Goal: Information Seeking & Learning: Understand process/instructions

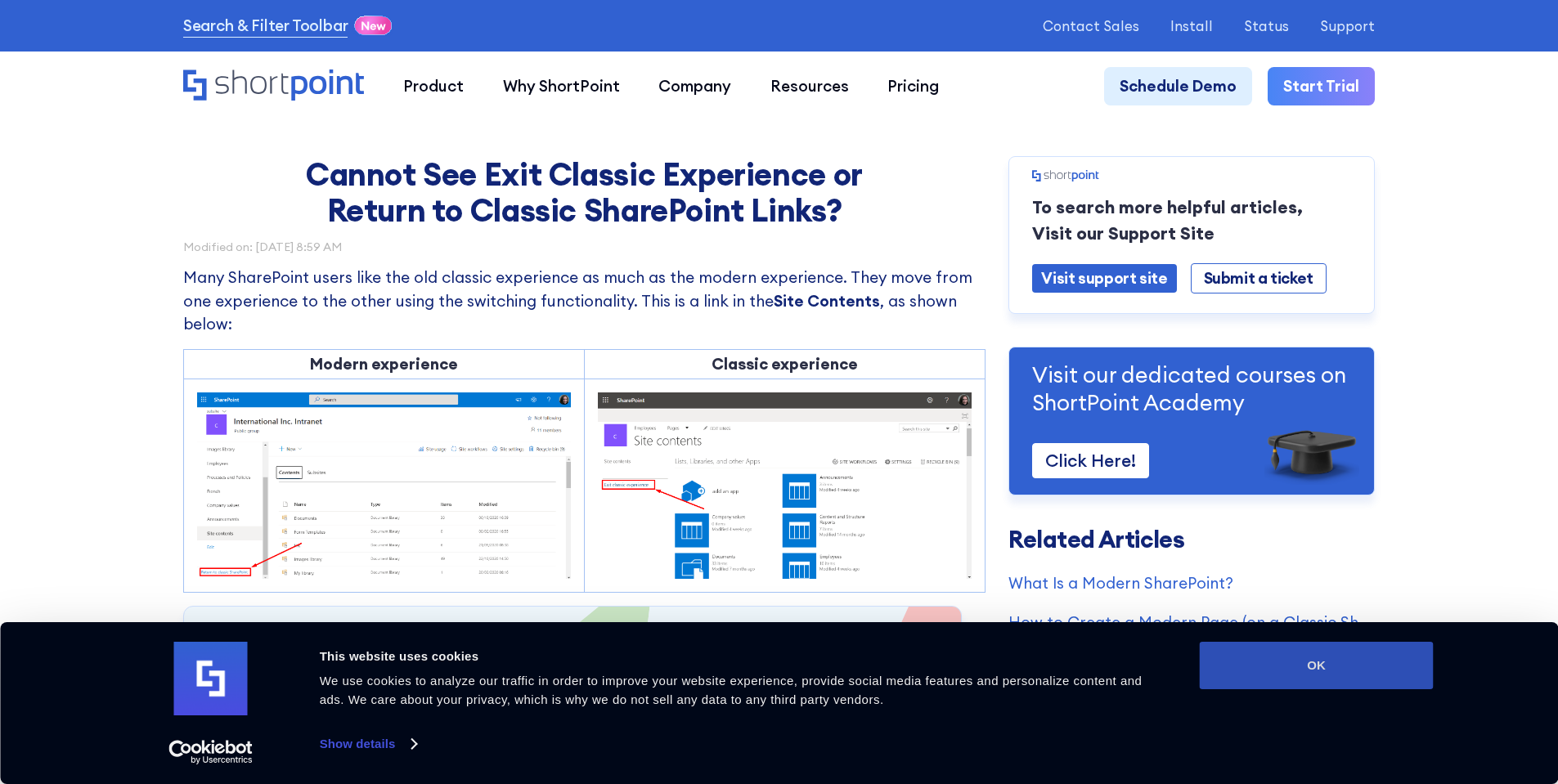
click at [1215, 657] on button "OK" at bounding box center [1317, 665] width 234 height 48
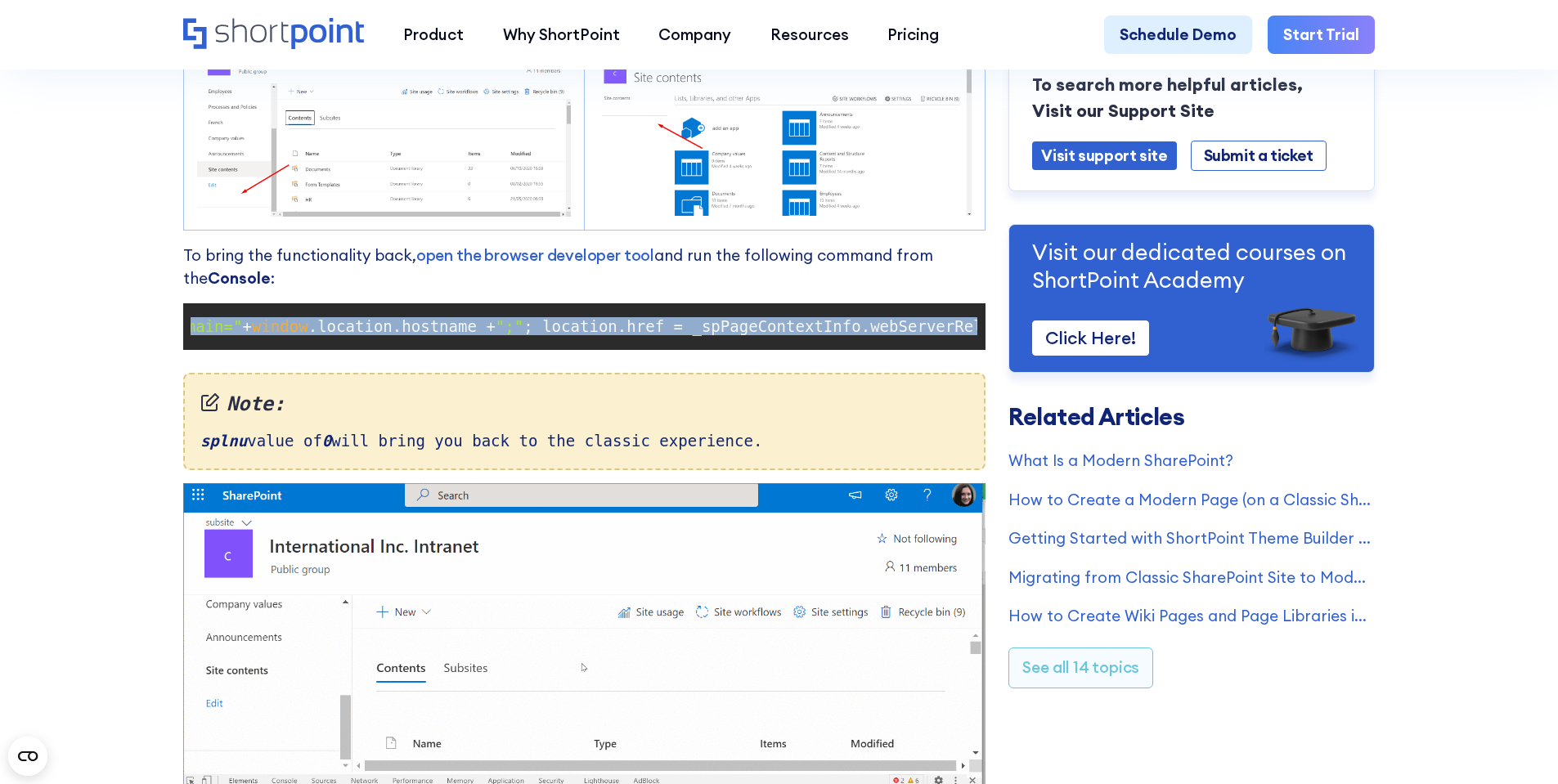
scroll to position [0, 579]
drag, startPoint x: 192, startPoint y: 336, endPoint x: 1008, endPoint y: 336, distance: 816.0
copy code "document .cookie = "splnu=0;domain=" + window .location.hostname + ";" ; locati…"
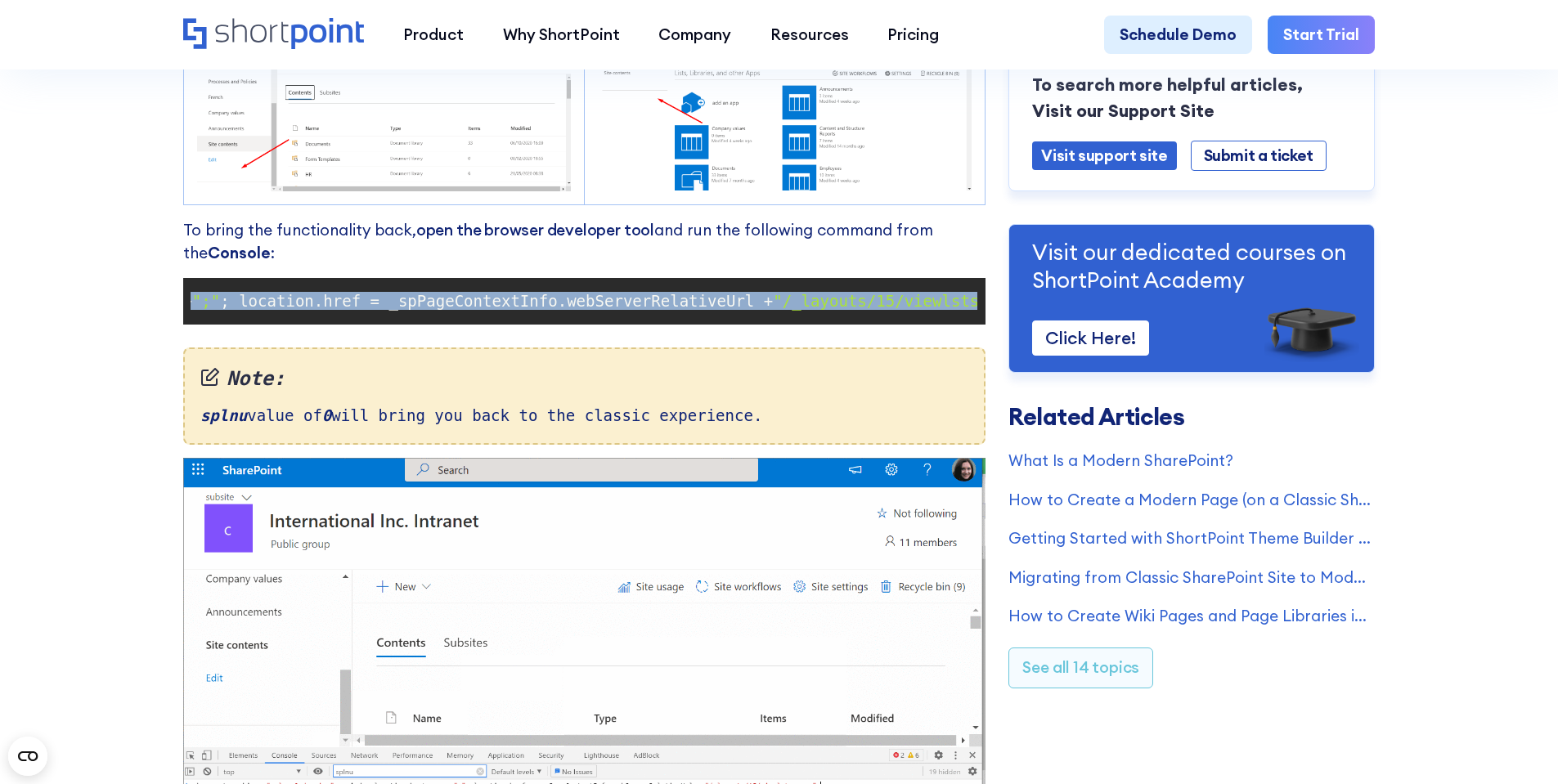
scroll to position [1390, 0]
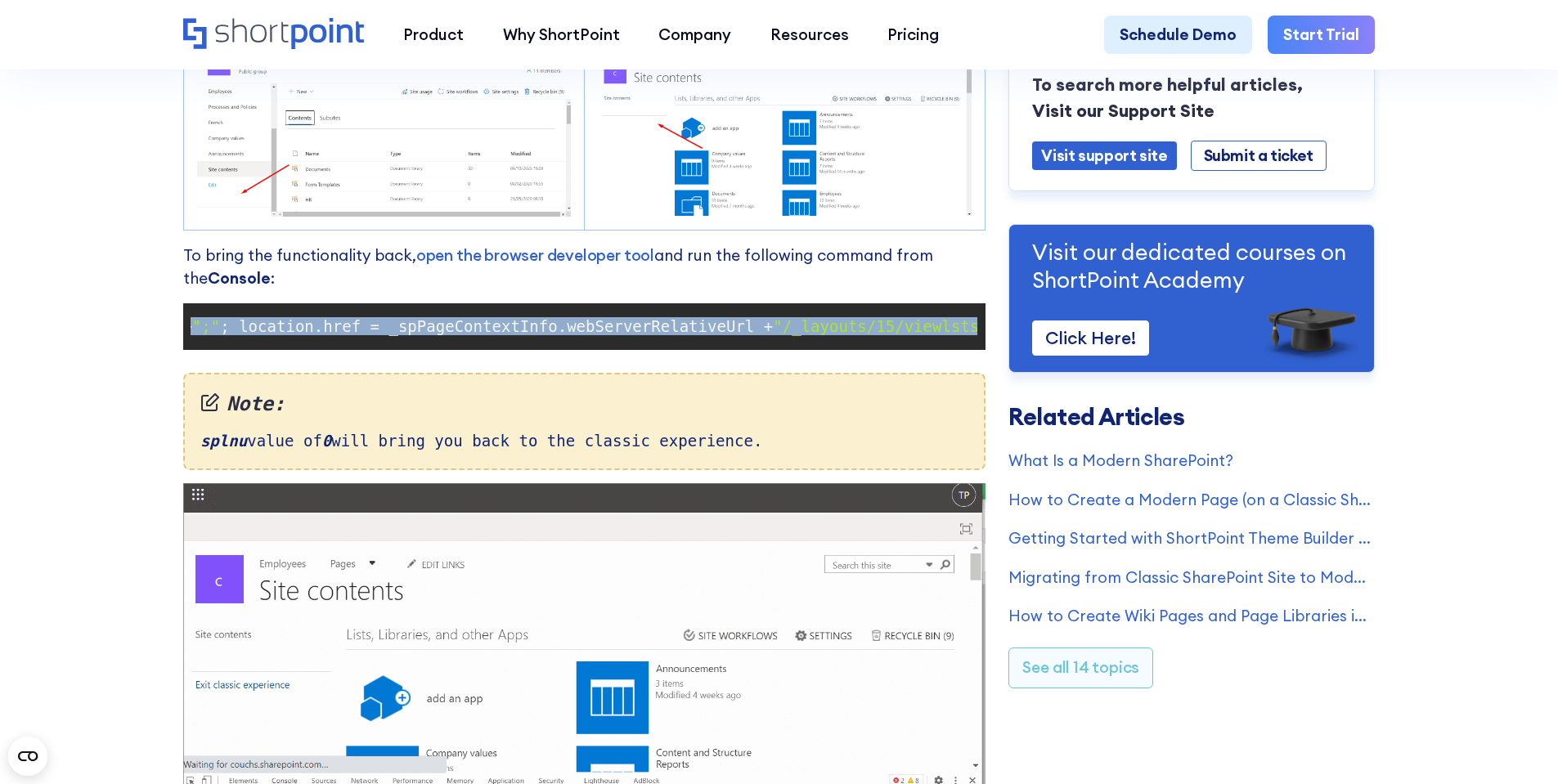
click at [575, 336] on span "; location.href = _spPageContextInfo.webServerRelativeUrl +" at bounding box center [496, 326] width 553 height 18
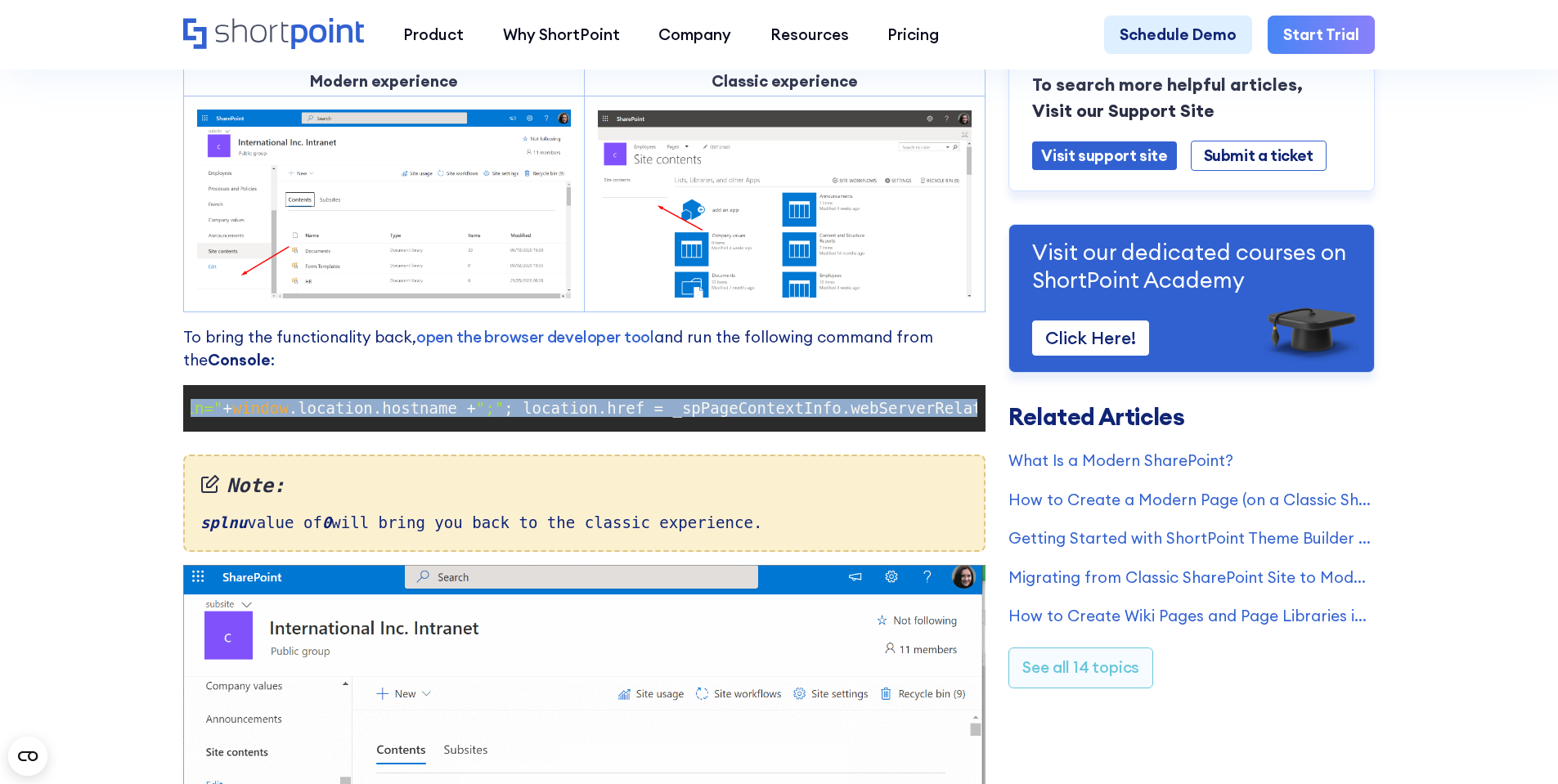
scroll to position [0, 579]
drag, startPoint x: 195, startPoint y: 420, endPoint x: 1005, endPoint y: 420, distance: 810.0
click at [1005, 420] on div "Cannot See Exit Classic Experience or Return to Classic SharePoint Links? Modif…" at bounding box center [779, 56] width 1192 height 2414
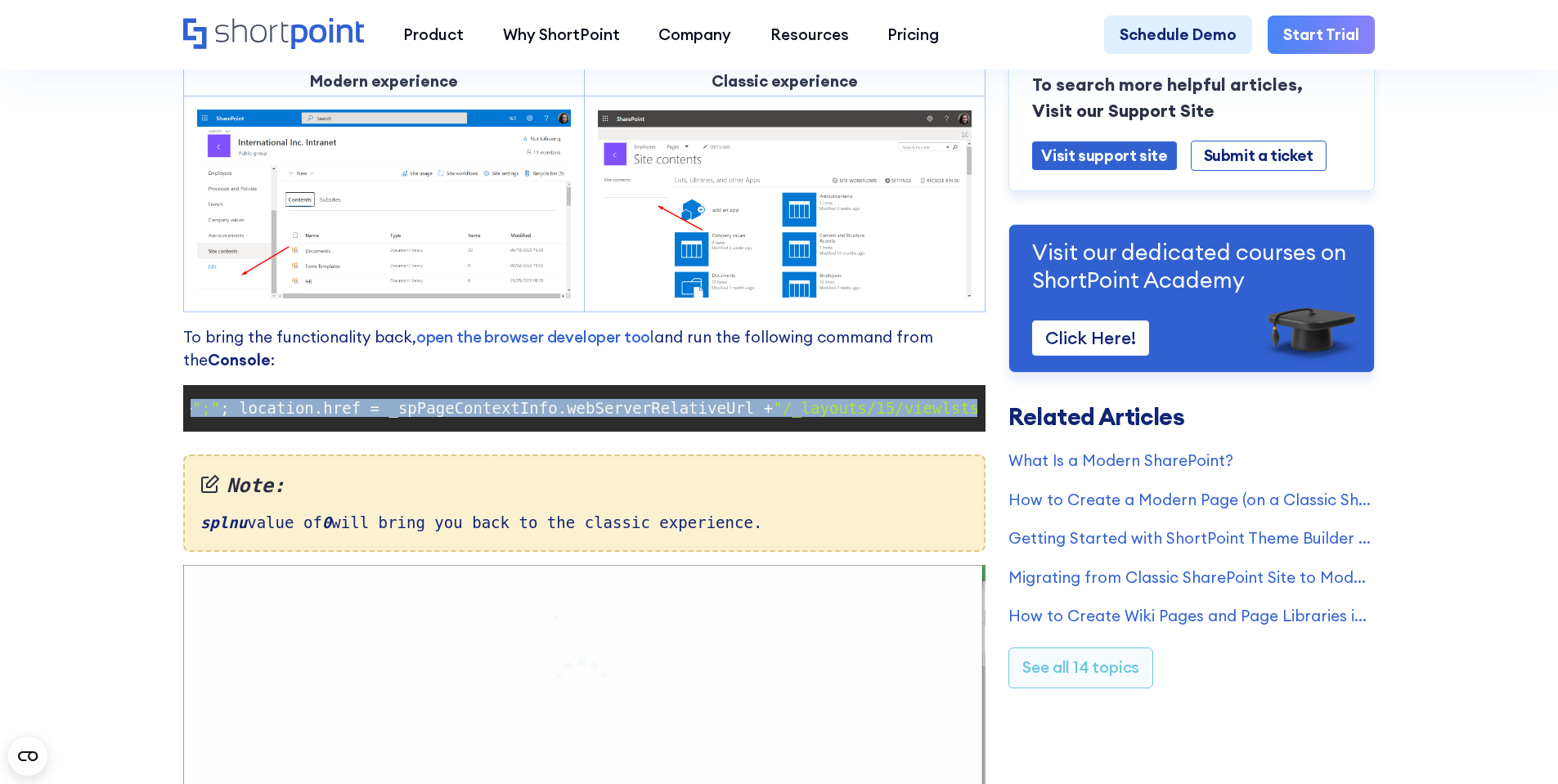
copy code "document .cookie = "splnu=0;domain=" + window .location.hostname + ";" ; locati…"
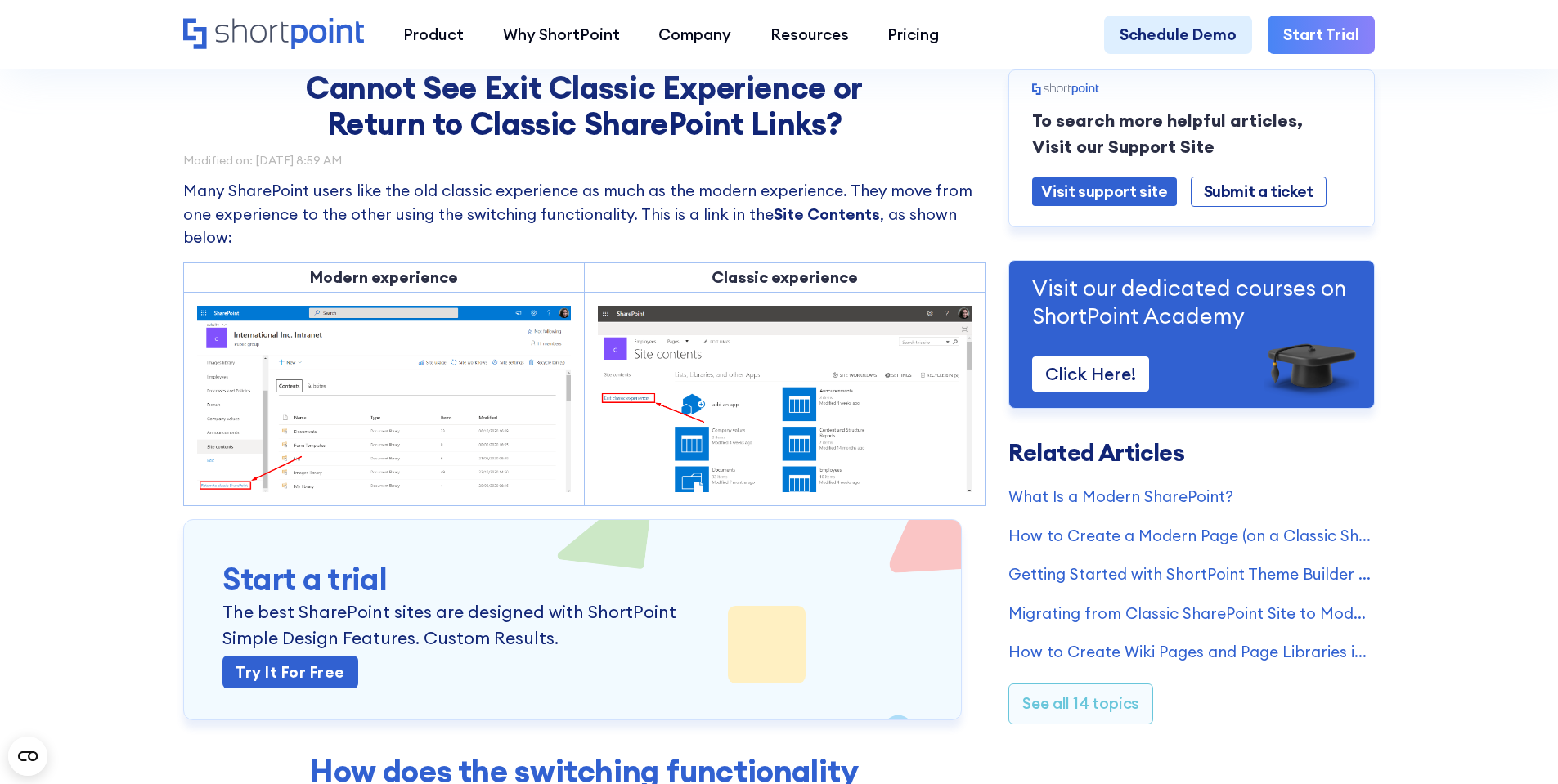
scroll to position [82, 0]
